Goal: Transaction & Acquisition: Purchase product/service

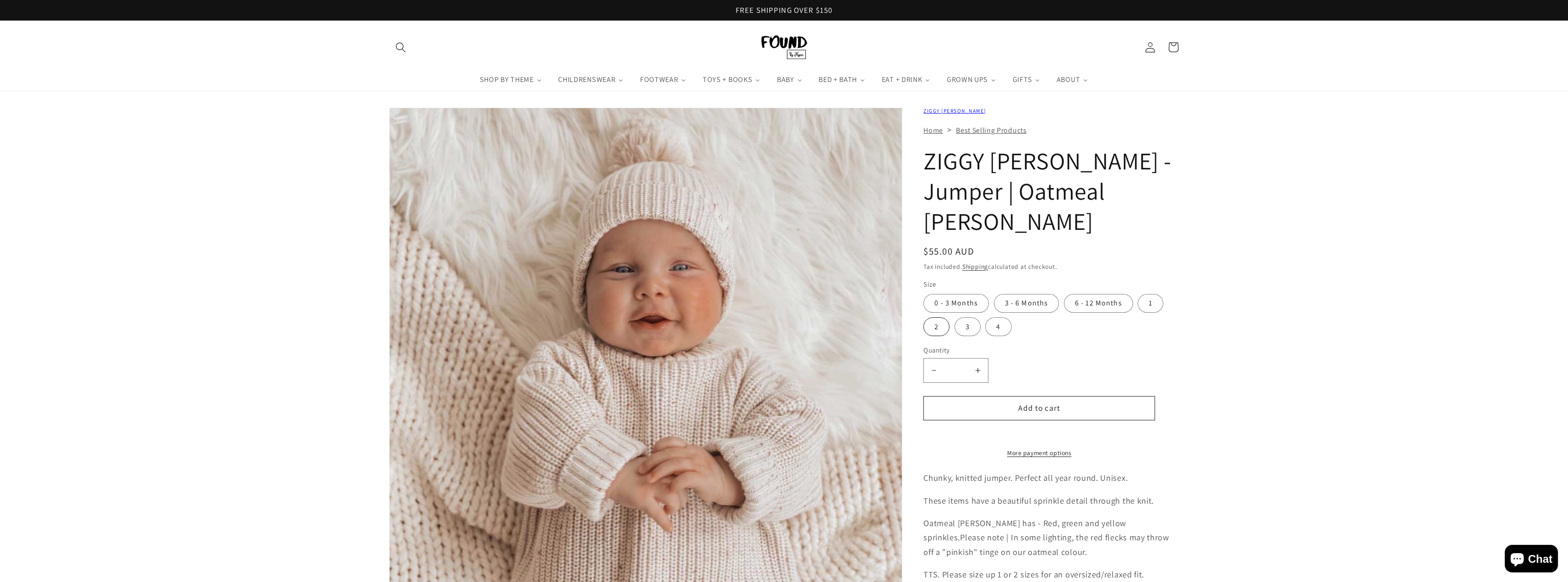
click at [942, 317] on label "2" at bounding box center [937, 326] width 26 height 19
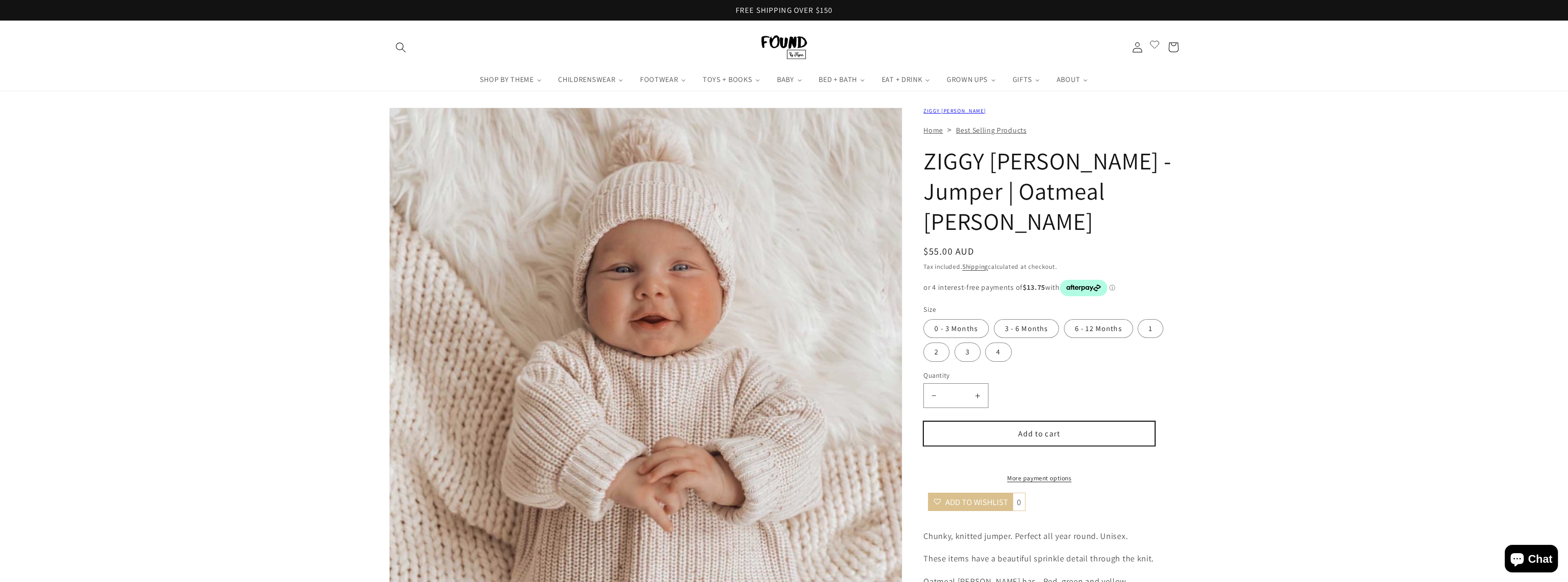
click at [1042, 421] on button "Add to cart" at bounding box center [1039, 433] width 231 height 25
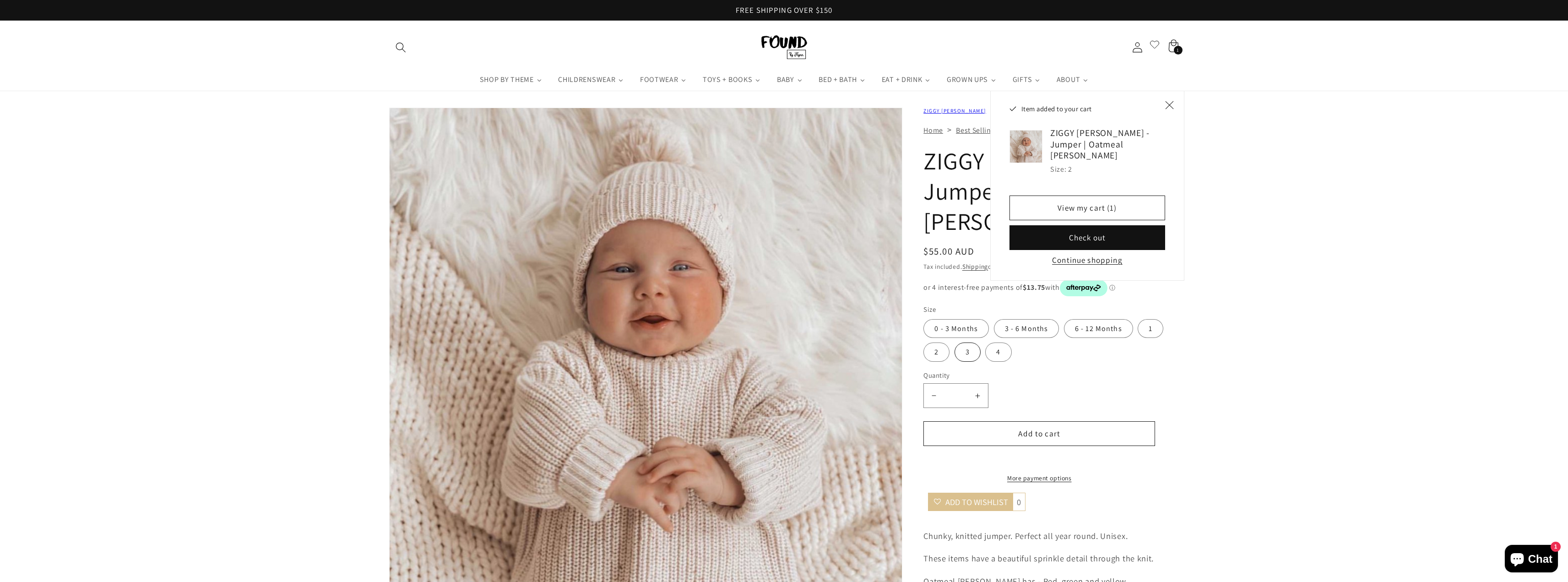
click at [970, 342] on label "3" at bounding box center [967, 352] width 26 height 19
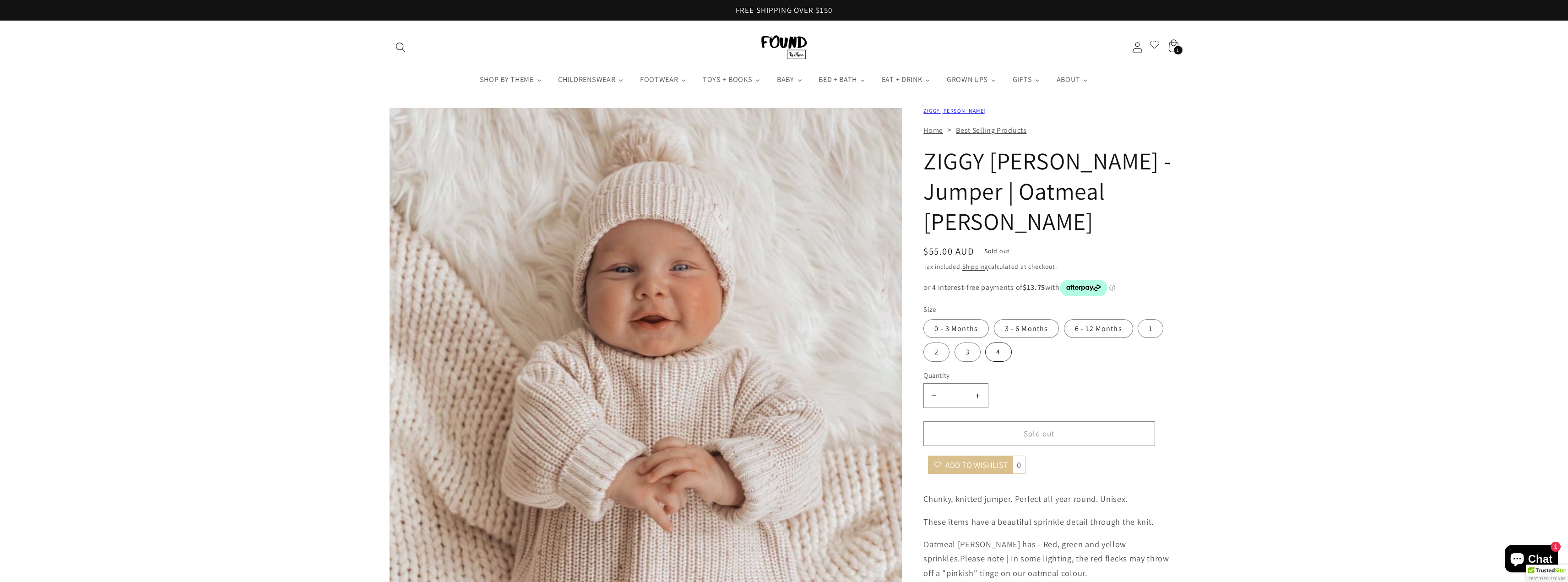
click at [1010, 342] on label "4" at bounding box center [998, 352] width 26 height 19
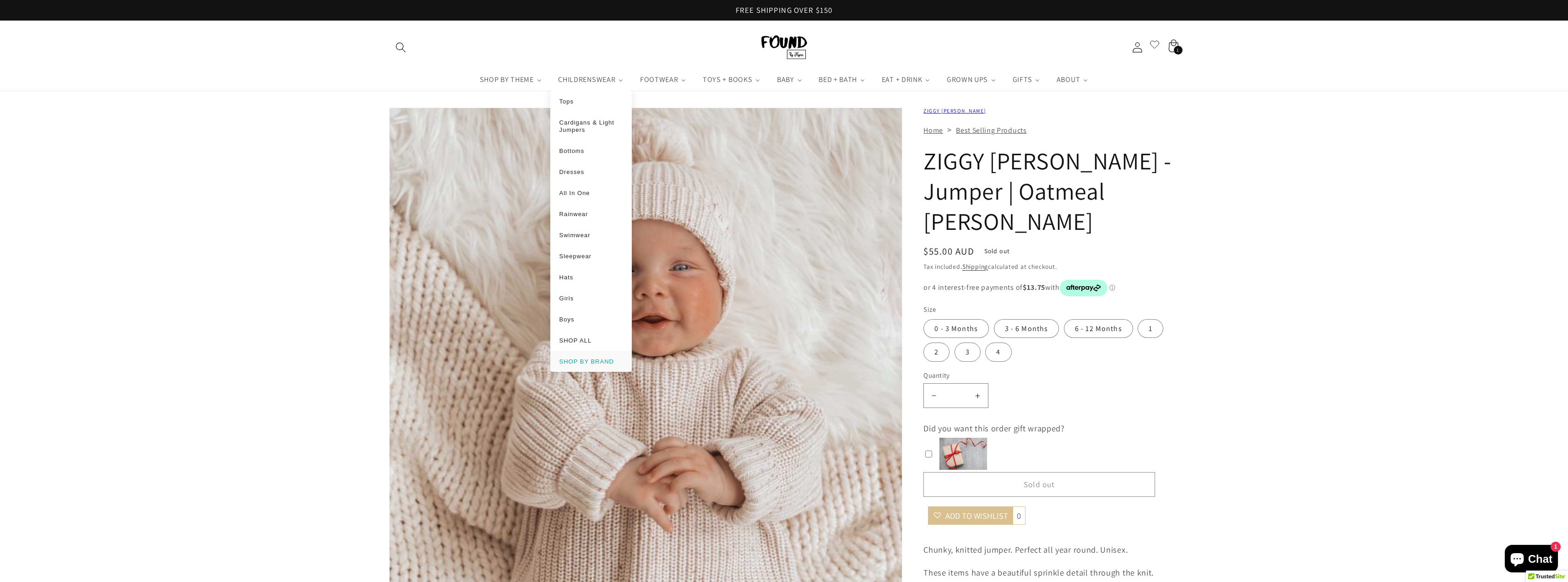
click at [590, 354] on li "SHOP BY BRAND" at bounding box center [591, 361] width 82 height 21
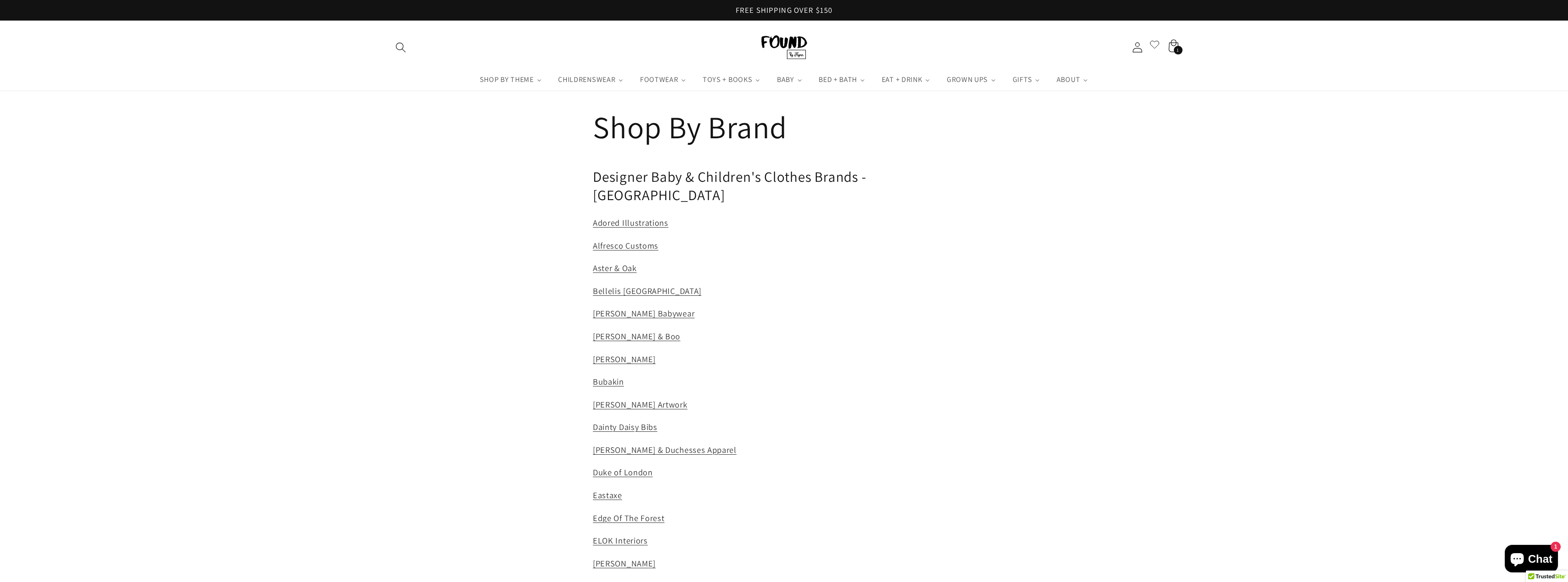
click at [400, 48] on icon "Search" at bounding box center [401, 47] width 10 height 10
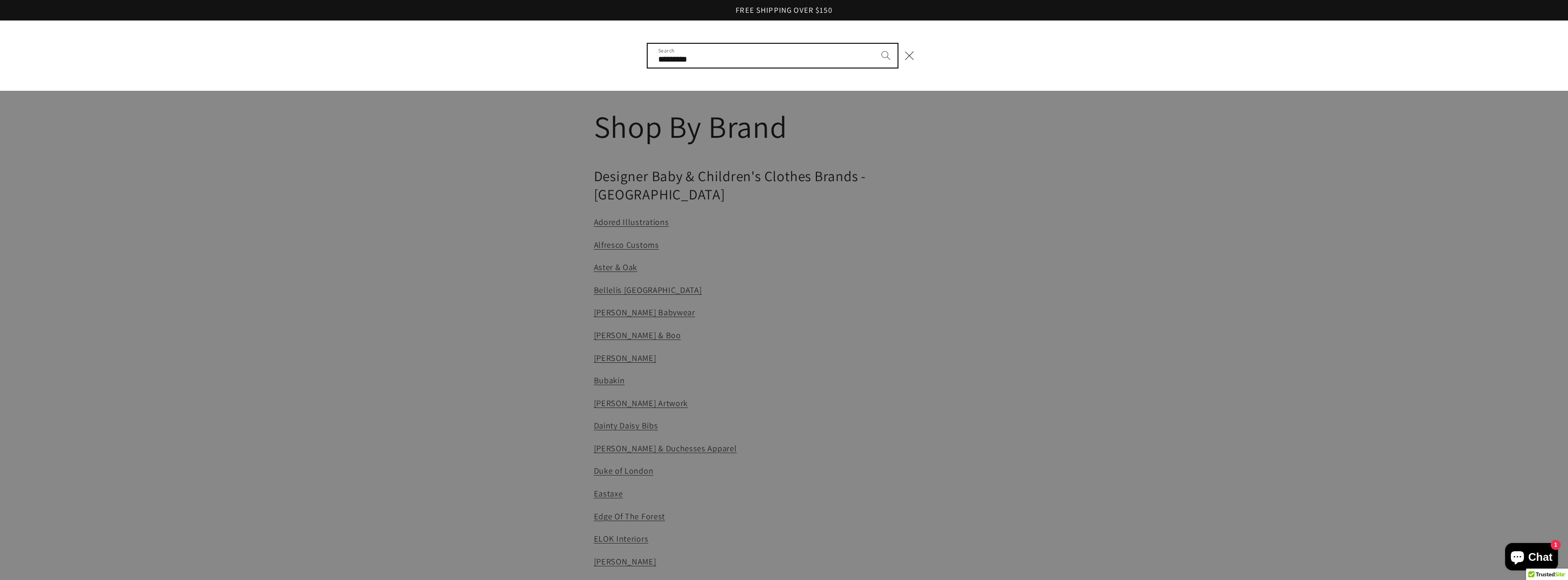
type input "*********"
click at [874, 44] on button "Search" at bounding box center [886, 56] width 24 height 24
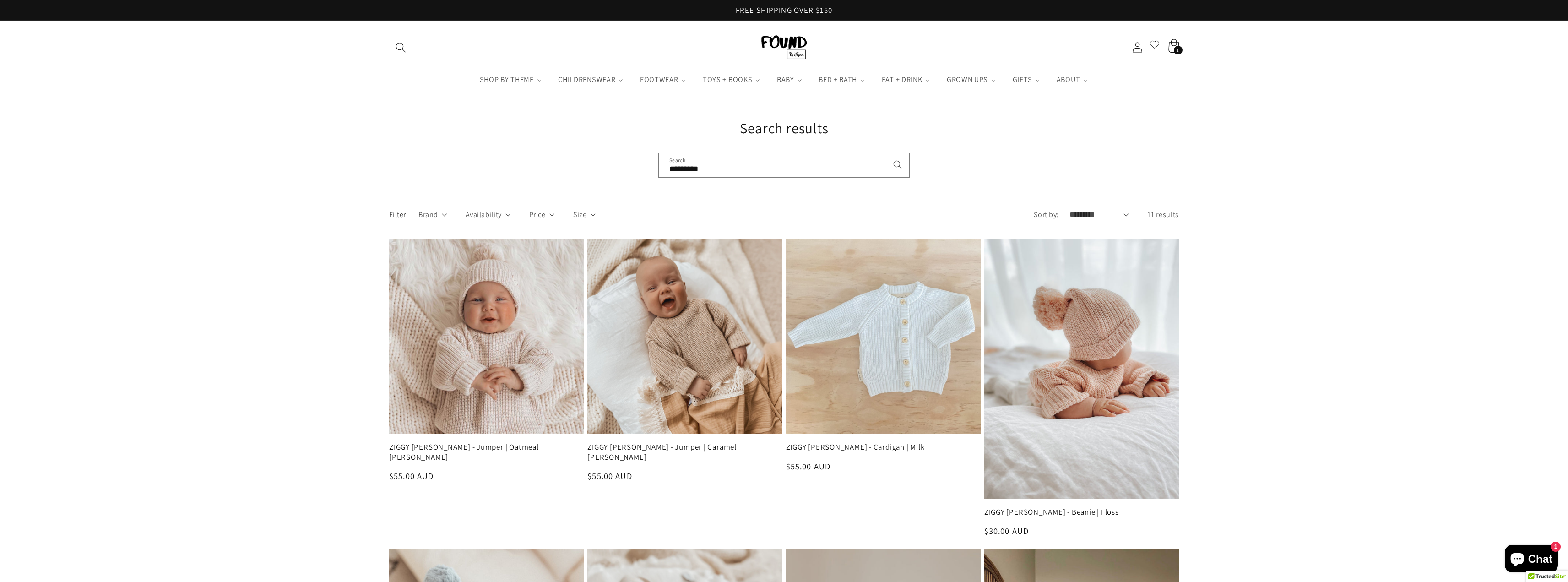
click at [1170, 49] on icon at bounding box center [1173, 47] width 25 height 25
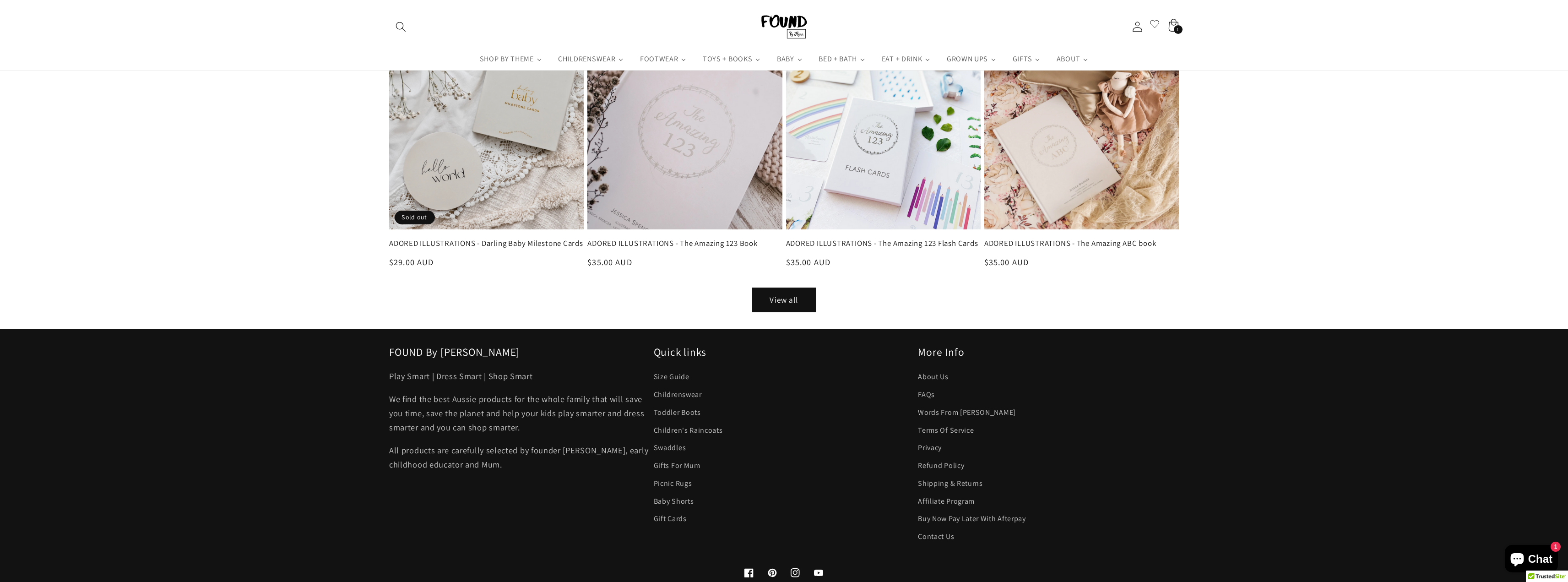
scroll to position [320, 0]
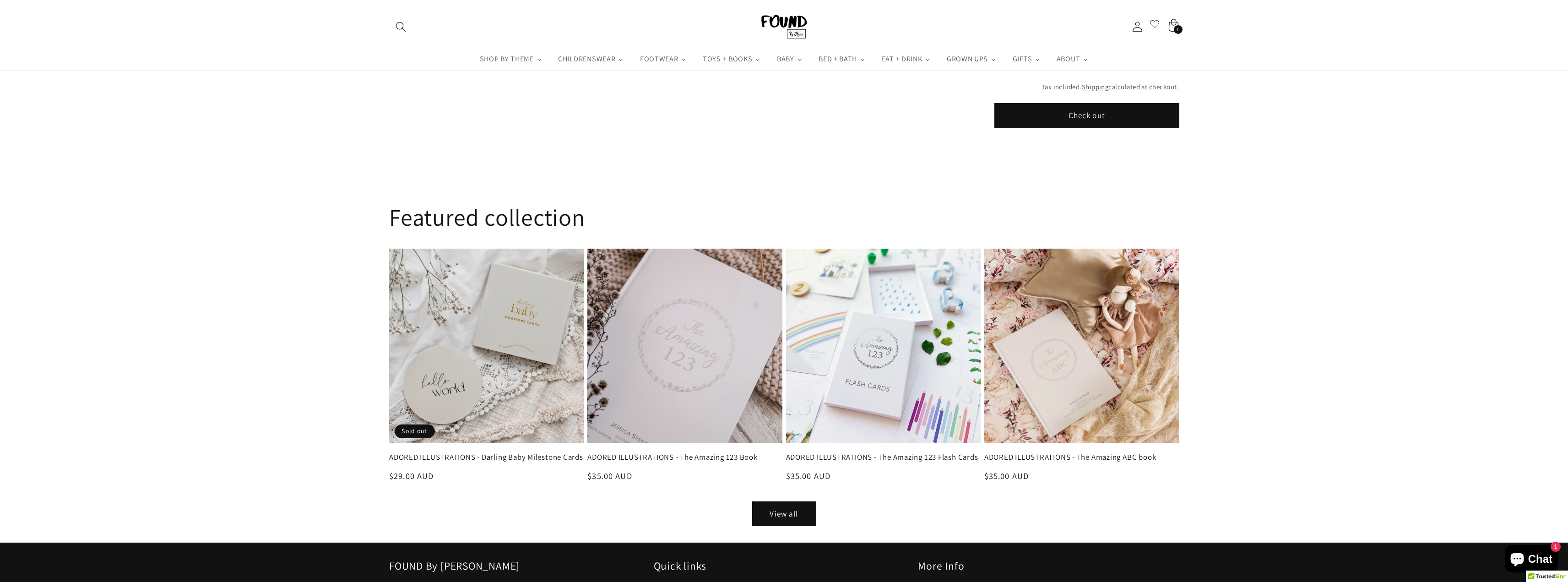
click at [1097, 118] on button "Check out" at bounding box center [1087, 115] width 185 height 25
